Goal: Transaction & Acquisition: Purchase product/service

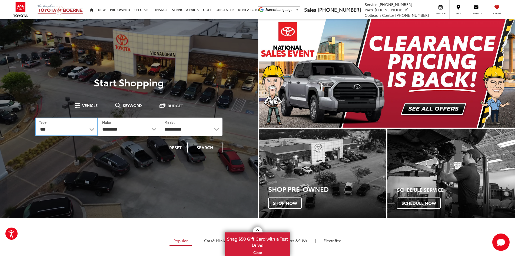
select select "********"
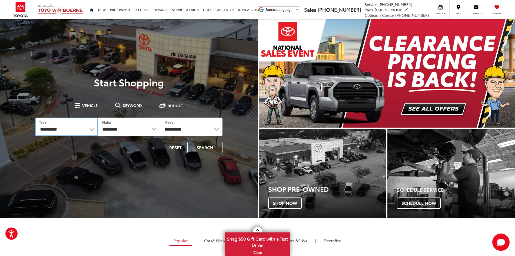
select select "******"
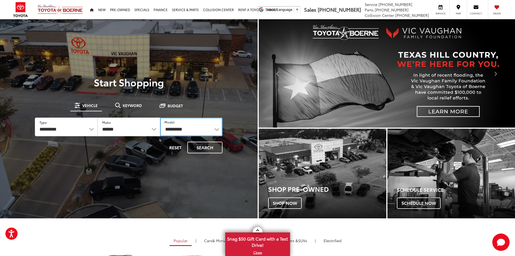
select select "**********"
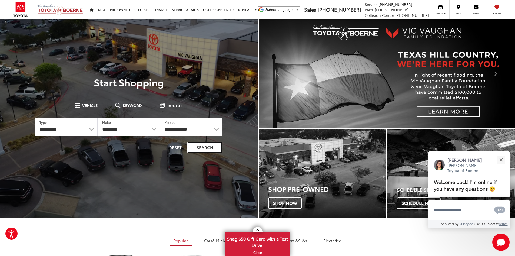
click at [203, 146] on button "Search" at bounding box center [204, 147] width 35 height 12
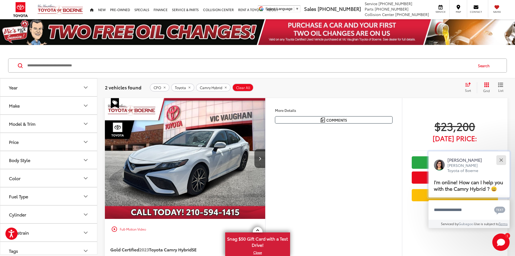
click at [501, 161] on button "Close" at bounding box center [502, 160] width 12 height 12
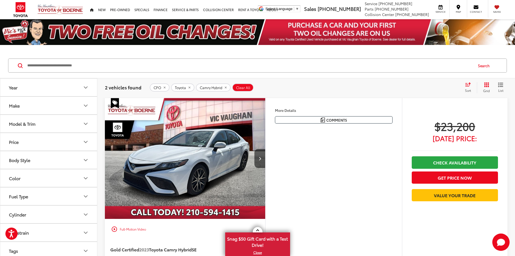
scroll to position [27, 0]
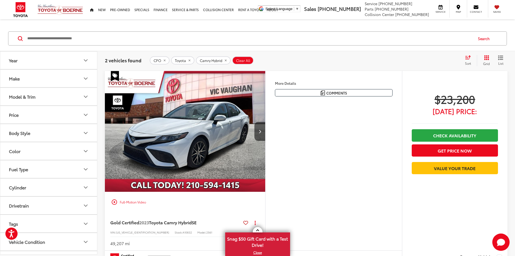
click at [219, 137] on img "2023 Toyota Camry Hybrid SE 0" at bounding box center [185, 131] width 161 height 121
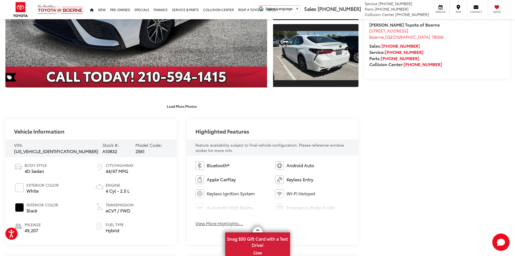
scroll to position [189, 0]
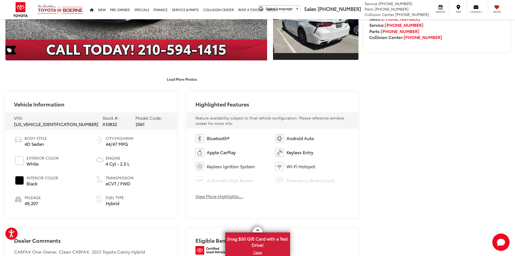
drag, startPoint x: 41, startPoint y: 201, endPoint x: 25, endPoint y: 201, distance: 16.0
click at [24, 202] on li "Mileage 49,207" at bounding box center [50, 200] width 73 height 12
click at [70, 192] on ul "Body Style 4D Sedan Exterior Color White Interior Color Black Mileage 49,207 Ci…" at bounding box center [91, 170] width 154 height 71
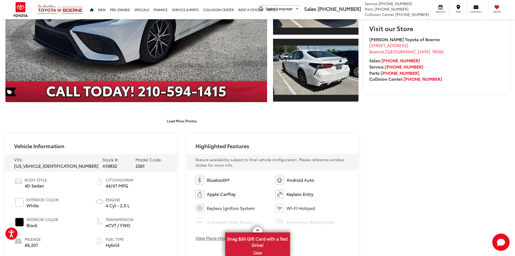
scroll to position [162, 0]
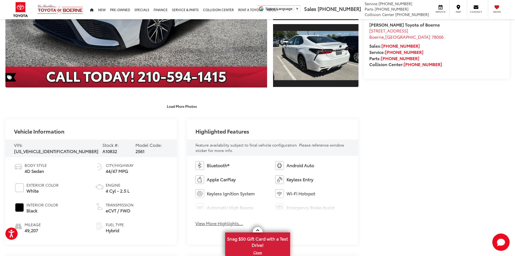
drag, startPoint x: 133, startPoint y: 169, endPoint x: 104, endPoint y: 170, distance: 29.5
click at [104, 170] on li "City/Highway 44/47 MPG" at bounding box center [131, 168] width 73 height 12
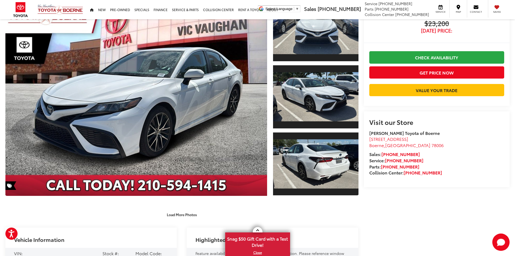
scroll to position [0, 0]
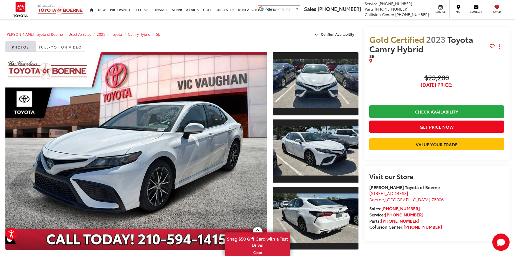
drag, startPoint x: 451, startPoint y: 76, endPoint x: 426, endPoint y: 79, distance: 24.5
click at [426, 79] on span "$23,200" at bounding box center [436, 78] width 135 height 8
click at [440, 51] on span "Gold Certified 2023 Toyota Camry Hybrid" at bounding box center [429, 43] width 121 height 19
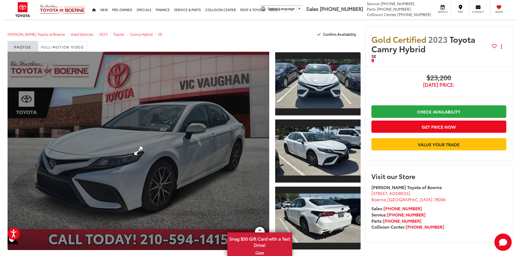
scroll to position [27, 0]
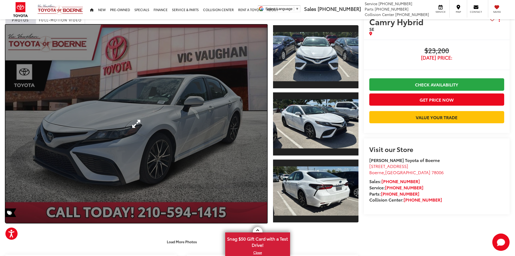
click at [195, 120] on link "Expand Photo 0" at bounding box center [136, 124] width 262 height 198
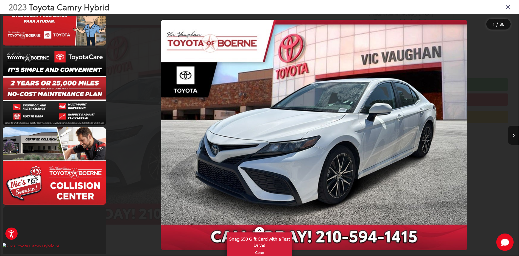
scroll to position [1596, 0]
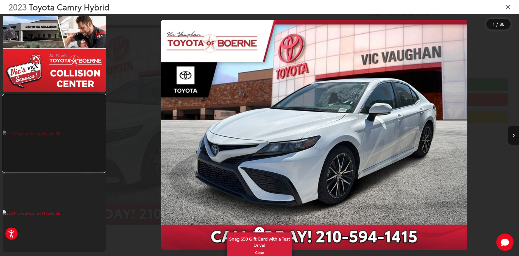
click at [47, 126] on link at bounding box center [54, 132] width 103 height 77
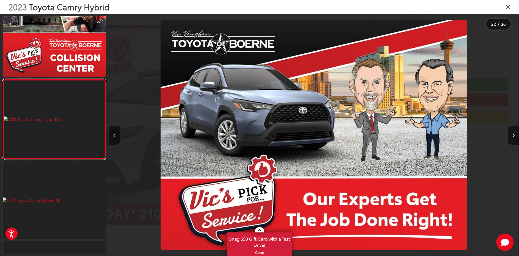
scroll to position [0, 8602]
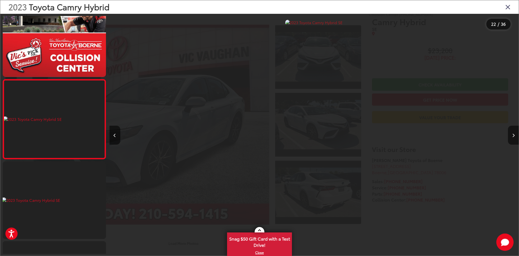
click at [299, 21] on img "2023 Toyota Camry Hybrid SE 21" at bounding box center [313, 135] width 57 height 230
click at [509, 6] on icon "Close gallery" at bounding box center [508, 6] width 5 height 7
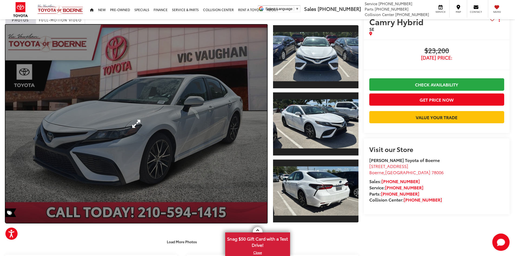
click at [184, 129] on link "Expand Photo 0" at bounding box center [136, 124] width 262 height 198
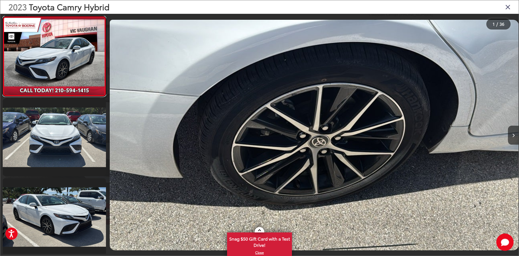
scroll to position [0, 0]
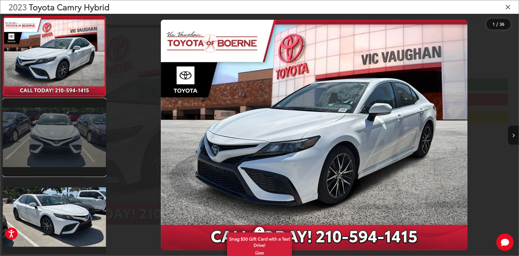
click at [64, 136] on link at bounding box center [54, 136] width 103 height 77
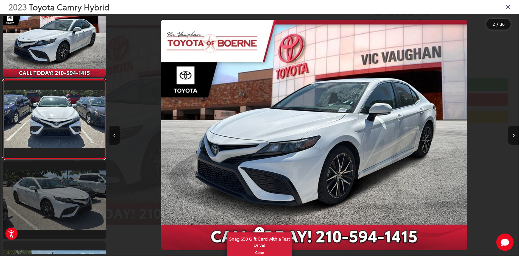
scroll to position [0, 410]
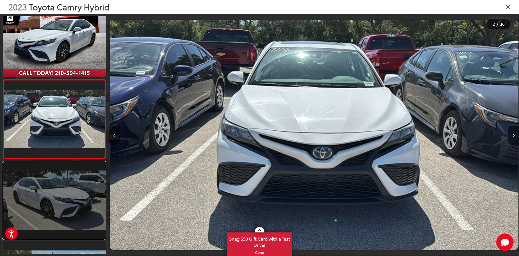
click at [54, 193] on link at bounding box center [54, 199] width 103 height 77
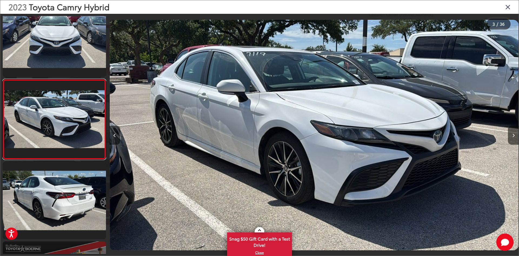
scroll to position [204, 0]
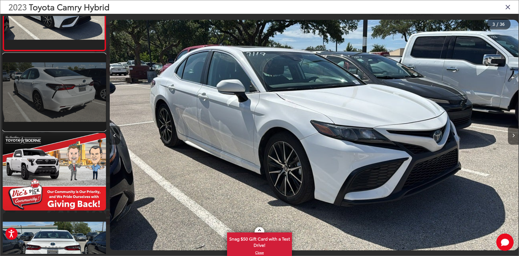
click at [55, 91] on link at bounding box center [54, 91] width 103 height 77
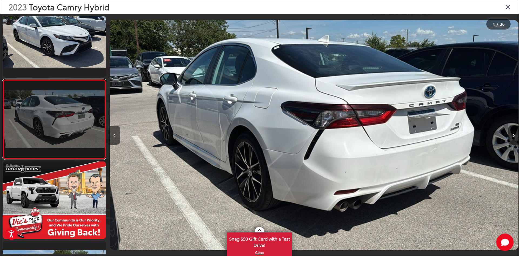
scroll to position [284, 0]
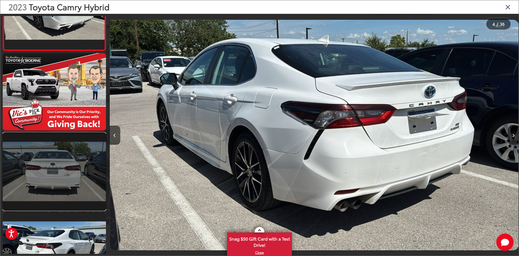
click at [64, 167] on link at bounding box center [54, 171] width 103 height 77
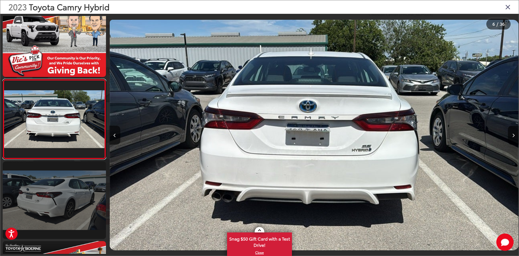
scroll to position [362, 0]
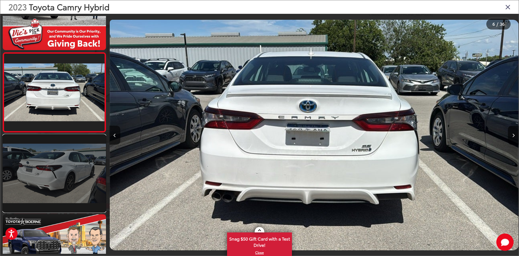
click at [65, 168] on link at bounding box center [54, 172] width 103 height 77
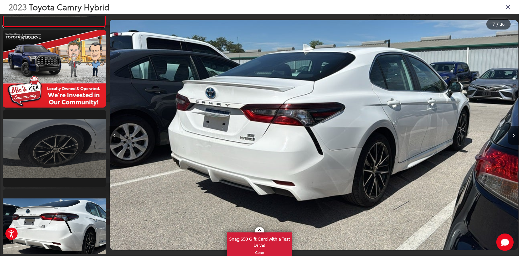
scroll to position [577, 0]
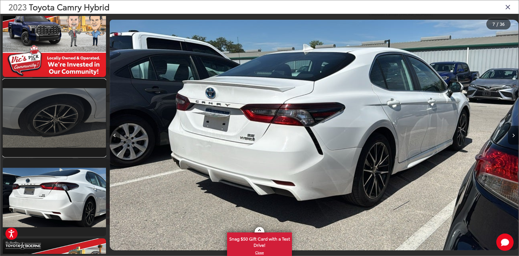
click at [61, 118] on link at bounding box center [54, 117] width 103 height 77
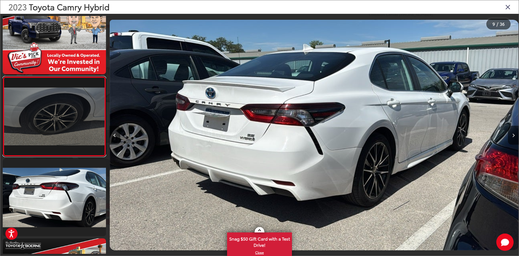
scroll to position [574, 0]
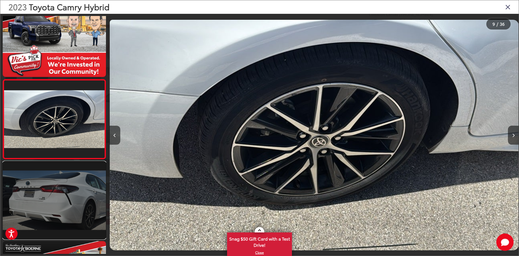
click at [63, 188] on link at bounding box center [54, 199] width 103 height 77
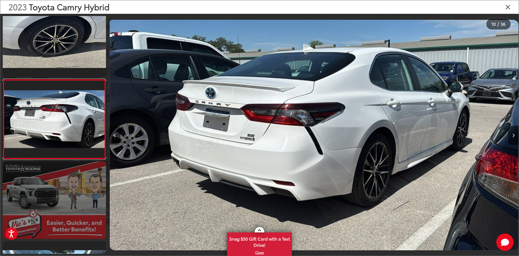
scroll to position [0, 3687]
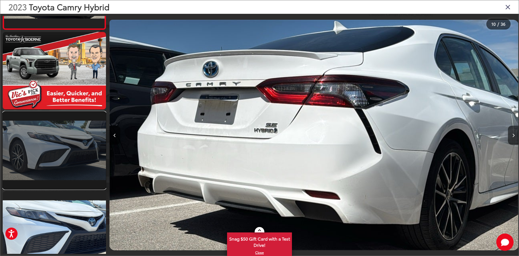
click at [68, 131] on link at bounding box center [54, 149] width 103 height 77
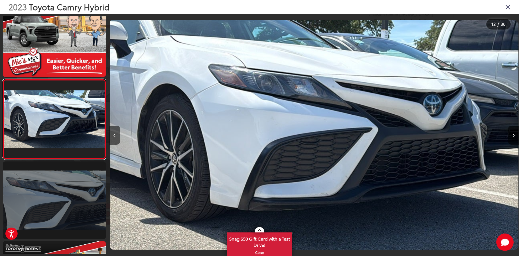
scroll to position [893, 0]
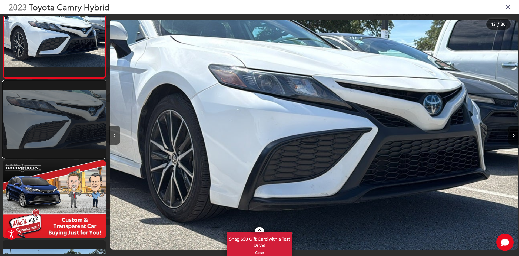
click at [76, 123] on link at bounding box center [54, 119] width 103 height 77
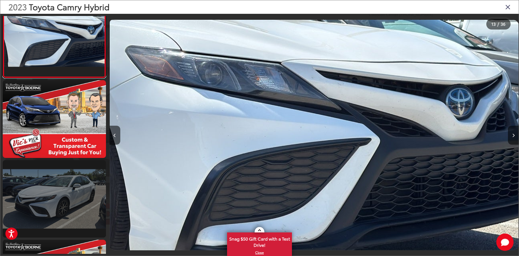
scroll to position [1027, 0]
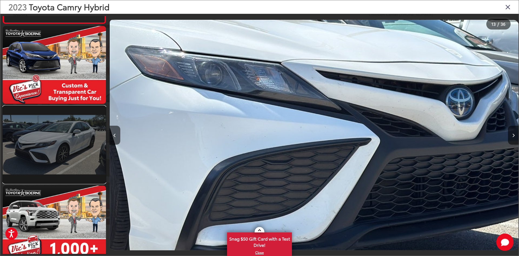
click at [70, 149] on link at bounding box center [54, 144] width 103 height 77
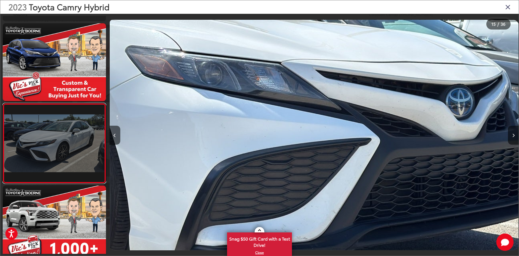
scroll to position [0, 0]
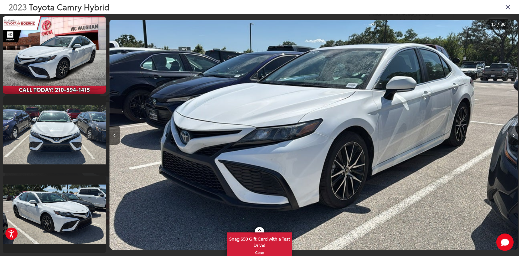
click at [266, 5] on div "2023 Toyota Camry Hybrid" at bounding box center [259, 7] width 519 height 14
click at [509, 6] on icon "Close gallery" at bounding box center [508, 6] width 5 height 7
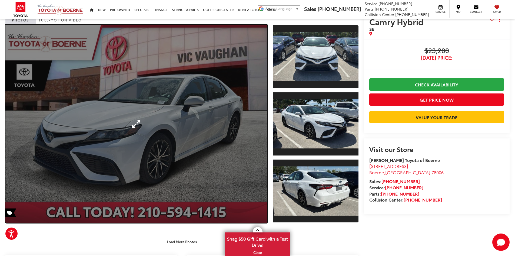
click at [164, 124] on link "Expand Photo 0" at bounding box center [136, 124] width 262 height 198
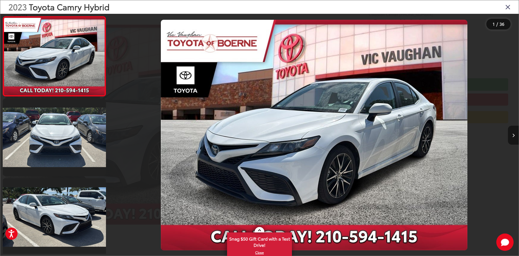
click at [514, 133] on button "Next image" at bounding box center [513, 135] width 11 height 19
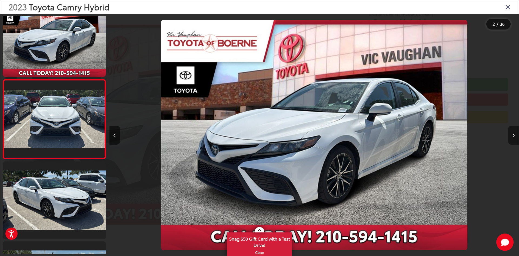
scroll to position [0, 410]
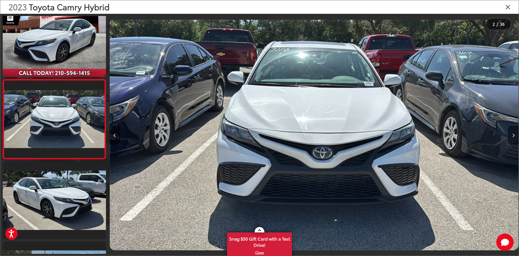
click at [514, 133] on button "Next image" at bounding box center [513, 135] width 11 height 19
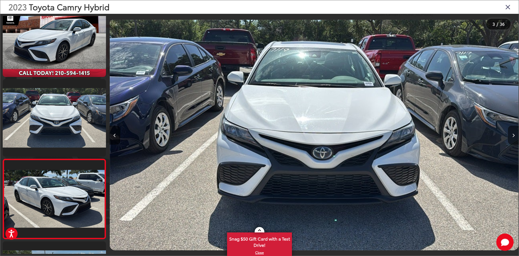
scroll to position [0, 819]
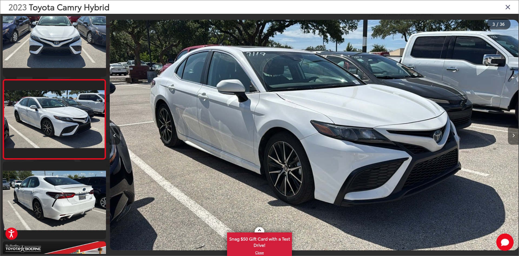
click at [514, 133] on button "Next image" at bounding box center [513, 135] width 11 height 19
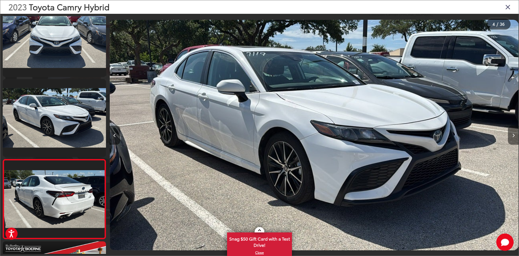
scroll to position [176, 0]
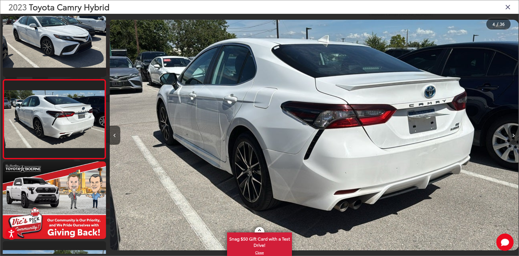
click at [514, 133] on button "Next image" at bounding box center [513, 135] width 11 height 19
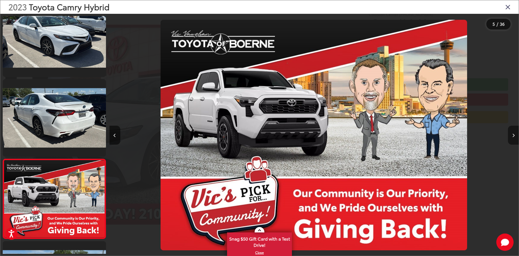
scroll to position [256, 0]
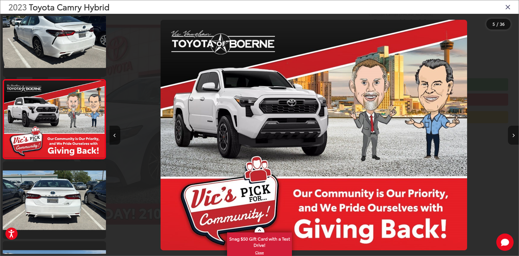
click at [514, 133] on button "Next image" at bounding box center [513, 135] width 11 height 19
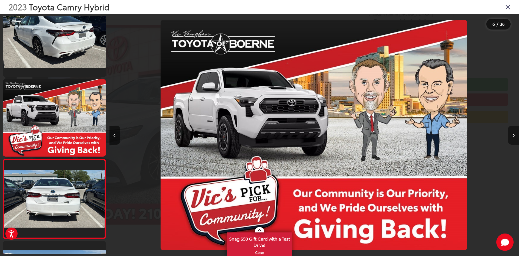
scroll to position [335, 0]
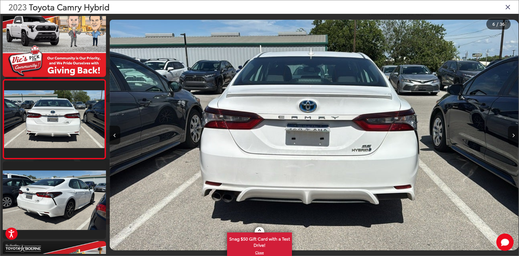
click at [514, 133] on button "Next image" at bounding box center [513, 135] width 11 height 19
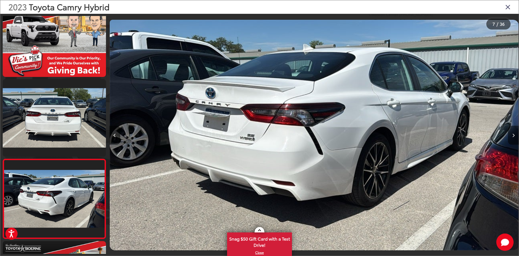
scroll to position [415, 0]
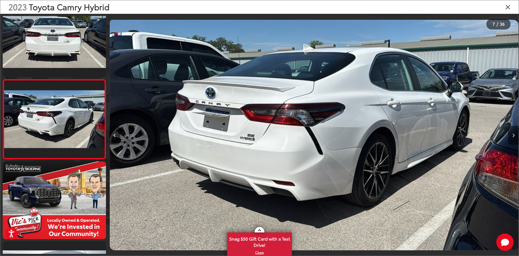
click at [514, 133] on button "Next image" at bounding box center [513, 135] width 11 height 19
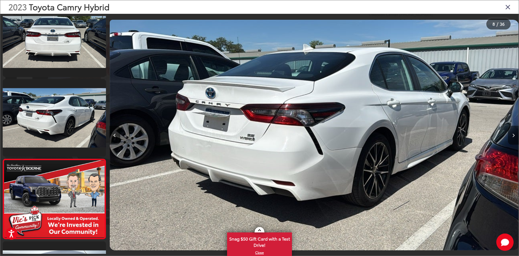
scroll to position [494, 0]
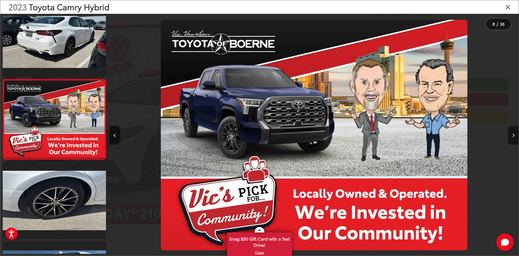
click at [514, 133] on button "Next image" at bounding box center [513, 135] width 11 height 19
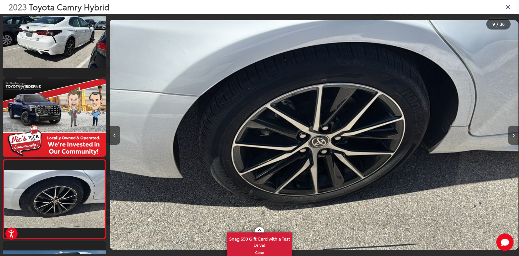
scroll to position [574, 0]
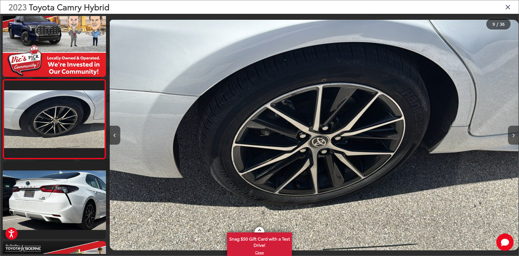
click at [514, 133] on button "Next image" at bounding box center [513, 135] width 11 height 19
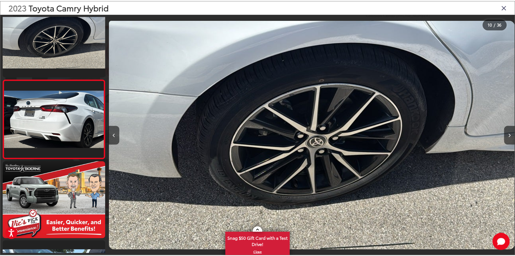
scroll to position [0, 3687]
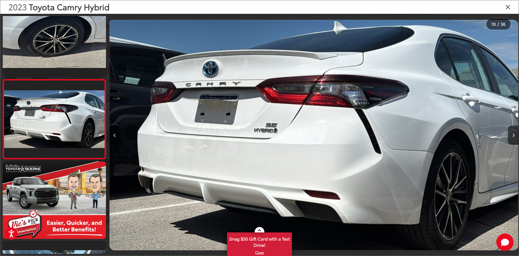
click at [508, 6] on icon "Close gallery" at bounding box center [508, 6] width 5 height 7
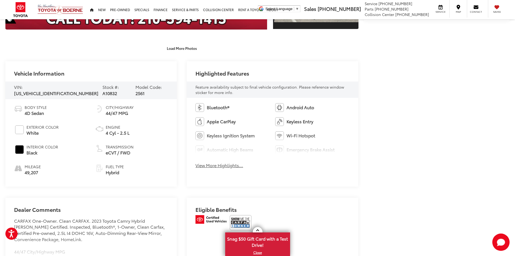
scroll to position [298, 0]
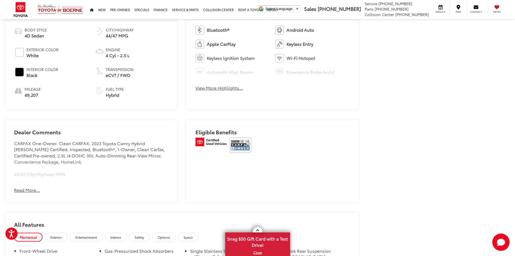
click at [221, 88] on button "View More Highlights..." at bounding box center [220, 88] width 48 height 6
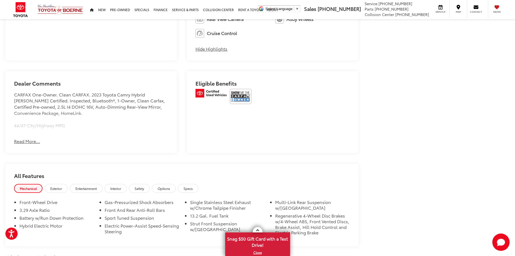
scroll to position [406, 0]
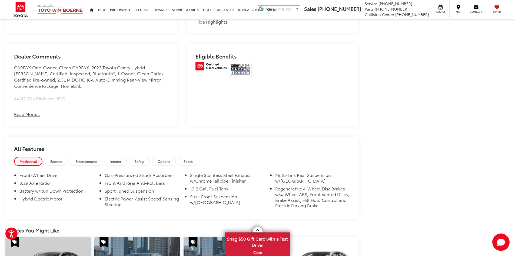
click at [26, 114] on button "Read More..." at bounding box center [27, 114] width 26 height 6
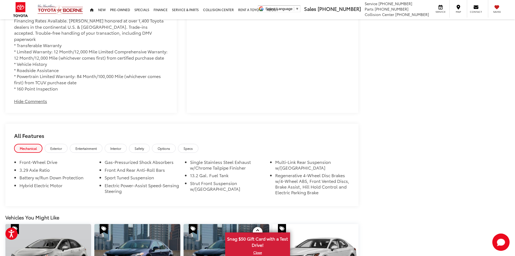
scroll to position [568, 0]
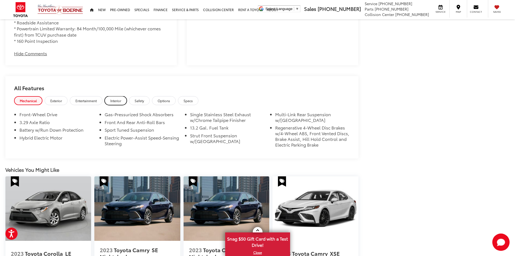
click at [121, 98] on span "Interior" at bounding box center [115, 100] width 11 height 5
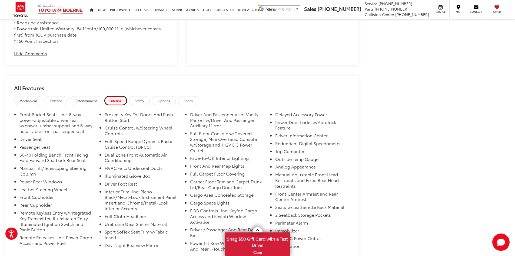
scroll to position [595, 0]
